Goal: Find contact information: Find contact information

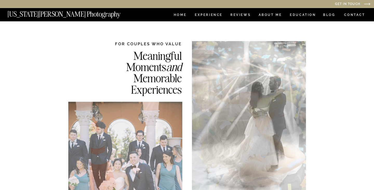
click at [350, 16] on nav "CONTACT" at bounding box center [355, 15] width 22 height 6
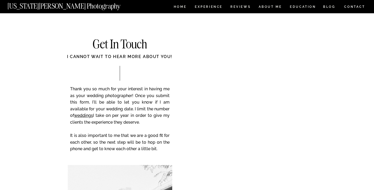
click at [52, 6] on nav "[US_STATE][PERSON_NAME] Photography" at bounding box center [73, 5] width 130 height 4
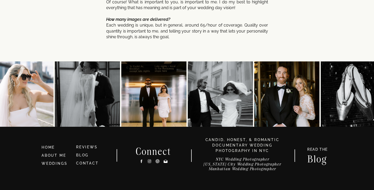
scroll to position [2809, 0]
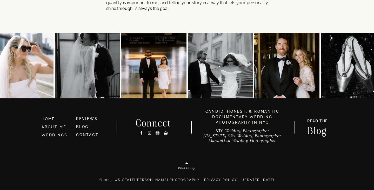
click at [167, 134] on icon at bounding box center [165, 132] width 4 height 5
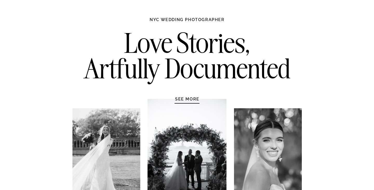
scroll to position [0, 0]
